Goal: Information Seeking & Learning: Understand process/instructions

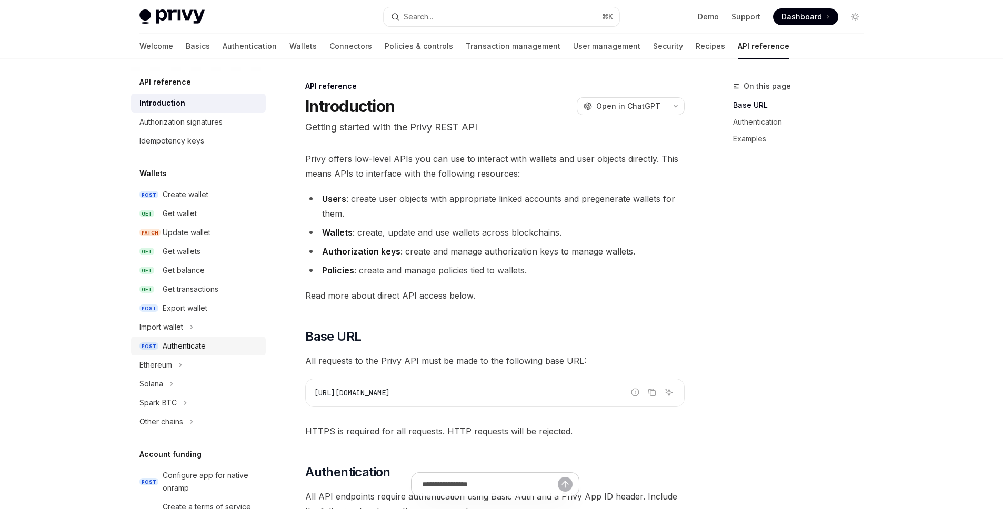
scroll to position [384, 0]
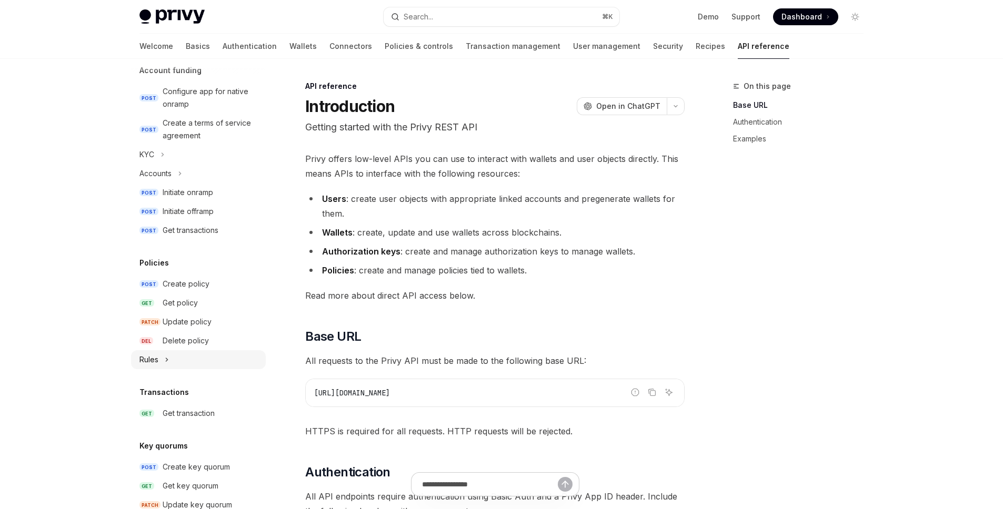
click at [171, 359] on button "Rules" at bounding box center [198, 359] width 135 height 19
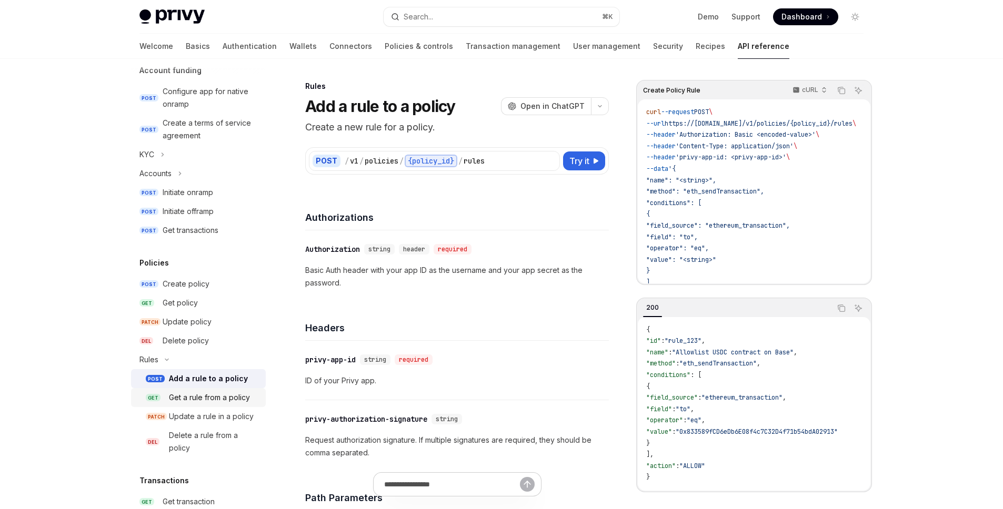
click at [216, 391] on div "Get a rule from a policy" at bounding box center [209, 397] width 81 height 13
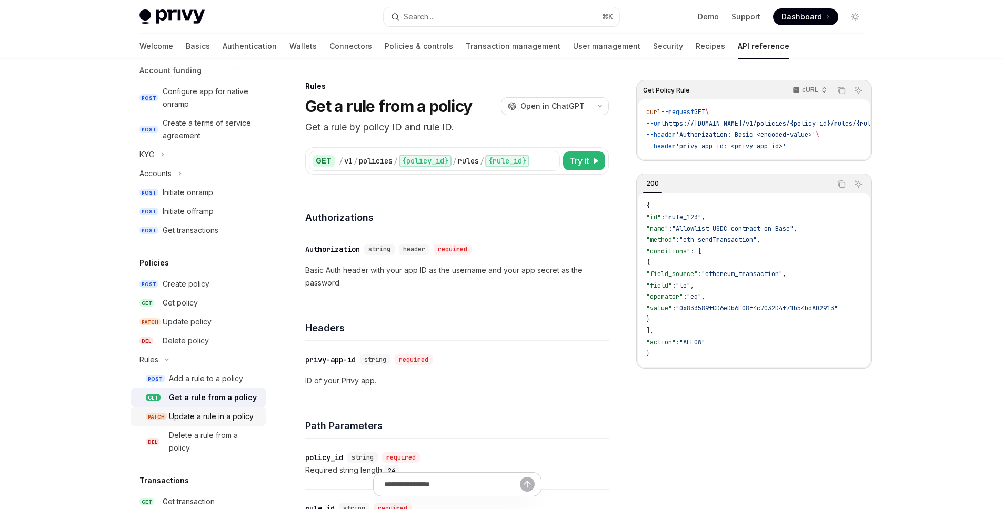
click at [208, 412] on div "Update a rule in a policy" at bounding box center [211, 416] width 85 height 13
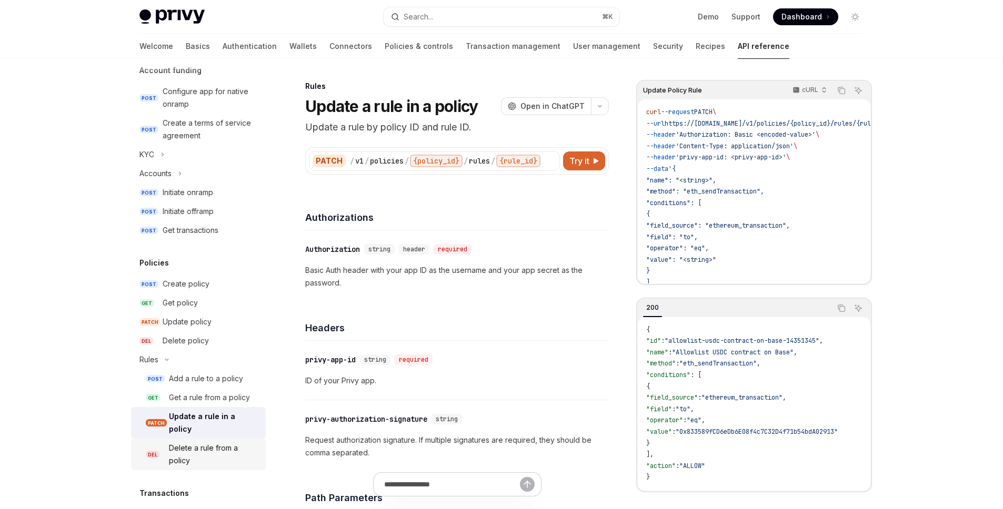
click at [190, 444] on div "Delete a rule from a policy" at bounding box center [214, 454] width 90 height 25
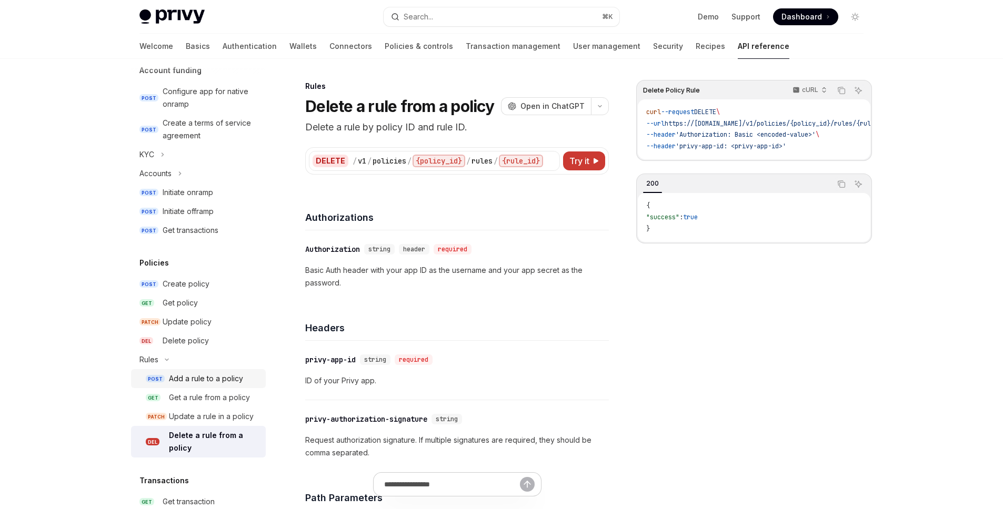
click at [198, 376] on div "Add a rule to a policy" at bounding box center [206, 378] width 74 height 13
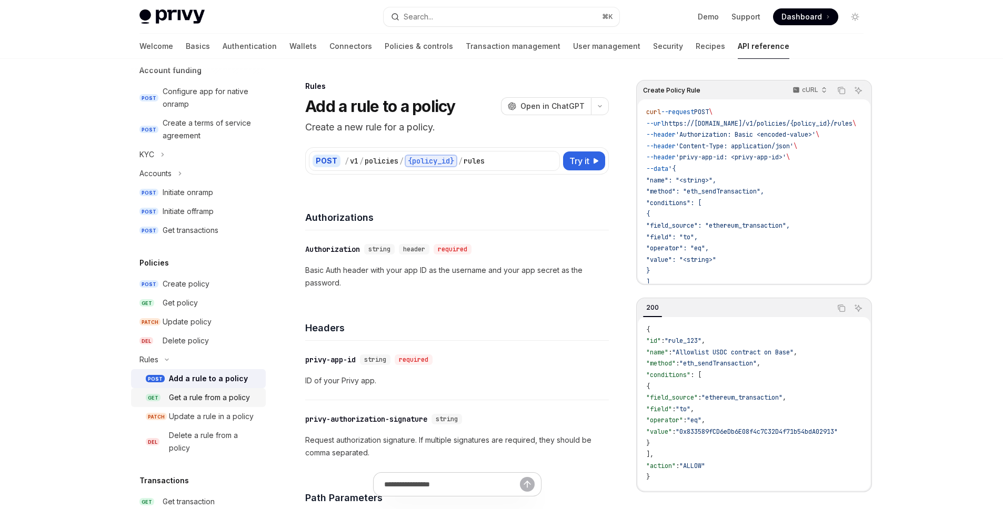
click at [191, 397] on div "Get a rule from a policy" at bounding box center [209, 397] width 81 height 13
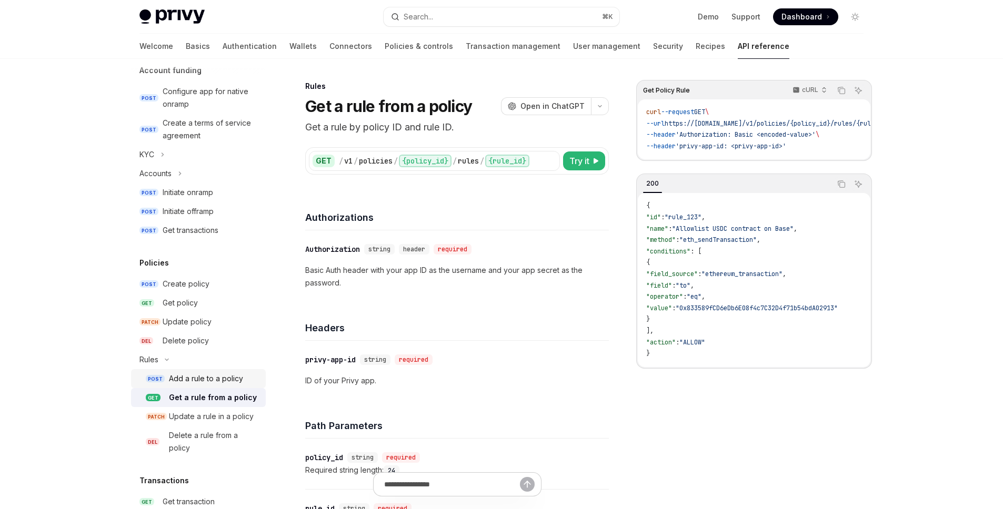
click at [215, 386] on link "POST Add a rule to a policy" at bounding box center [198, 378] width 135 height 19
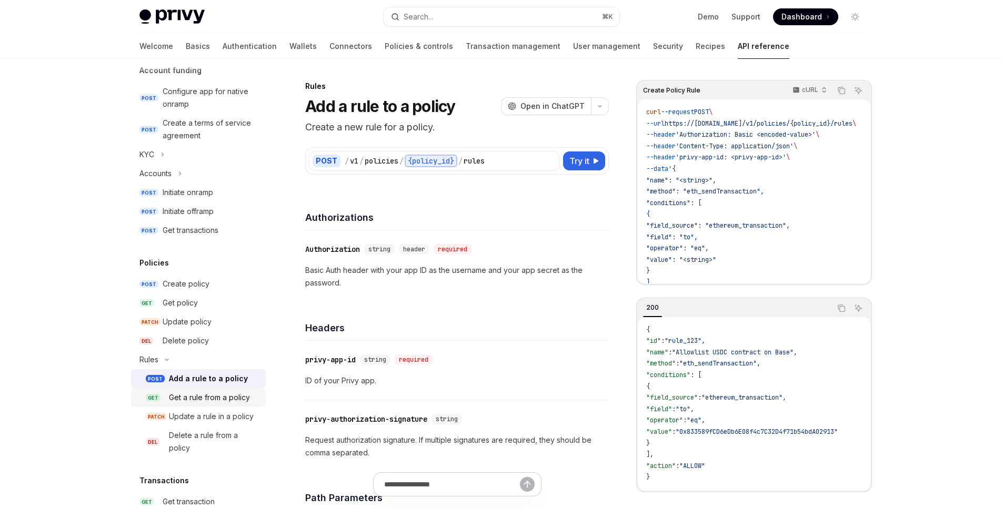
click at [214, 399] on div "Get a rule from a policy" at bounding box center [209, 397] width 81 height 13
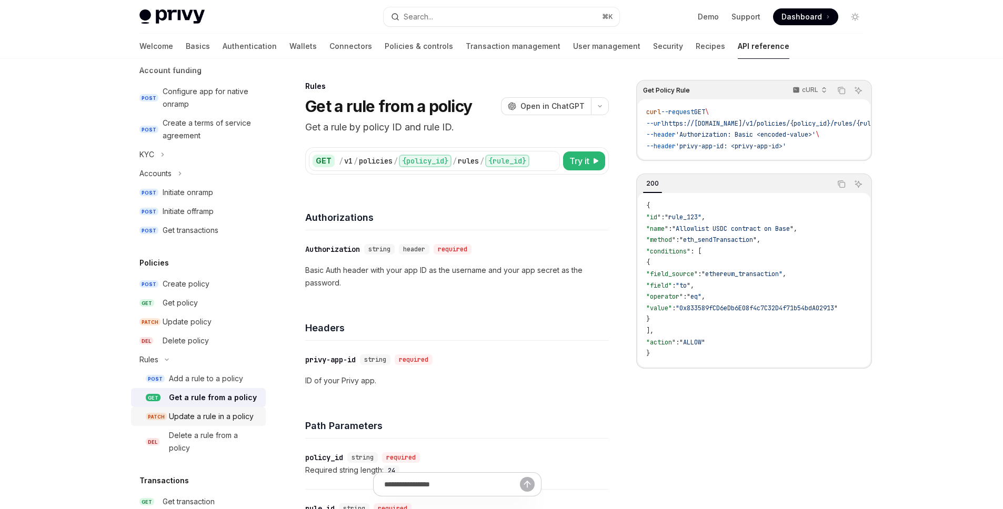
click at [210, 411] on div "Update a rule in a policy" at bounding box center [211, 416] width 85 height 13
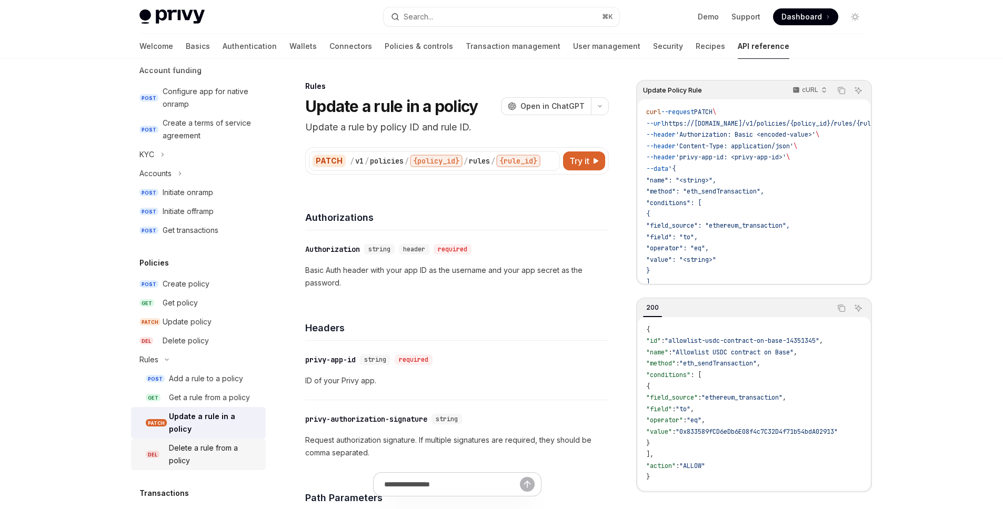
click at [202, 449] on div "Delete a rule from a policy" at bounding box center [214, 454] width 90 height 25
type textarea "*"
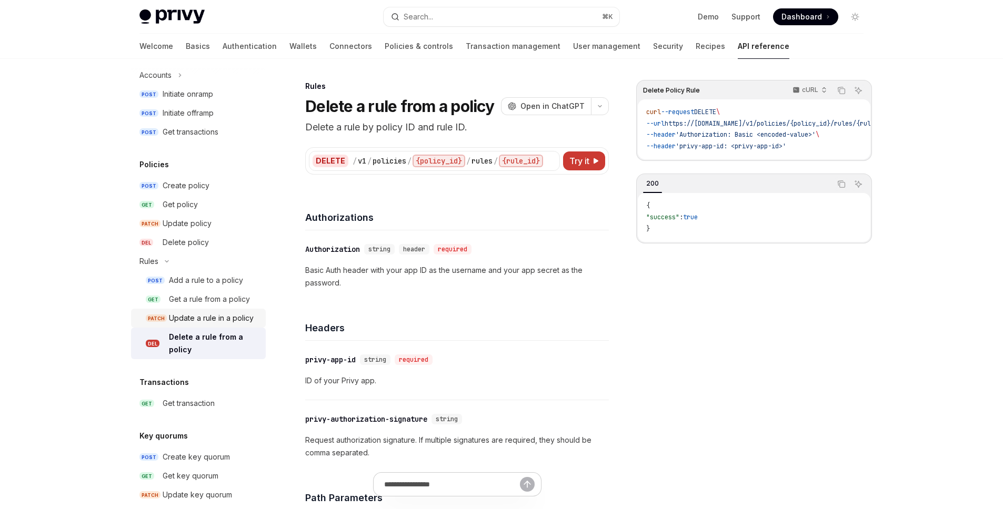
scroll to position [579, 0]
